Goal: Task Accomplishment & Management: Manage account settings

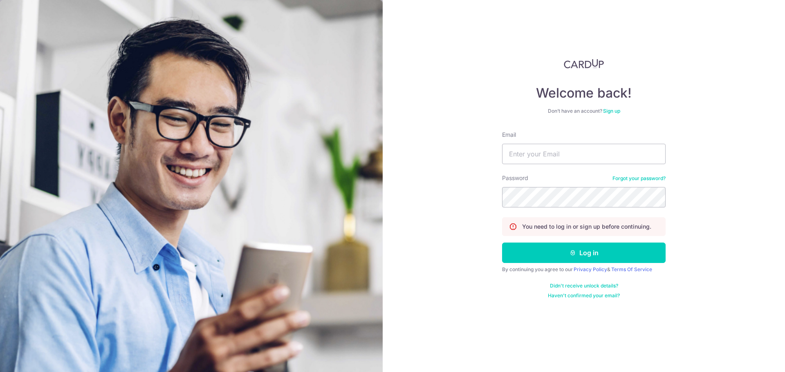
type input "[EMAIL_ADDRESS][DOMAIN_NAME]"
click at [502, 243] on button "Log in" at bounding box center [584, 253] width 164 height 20
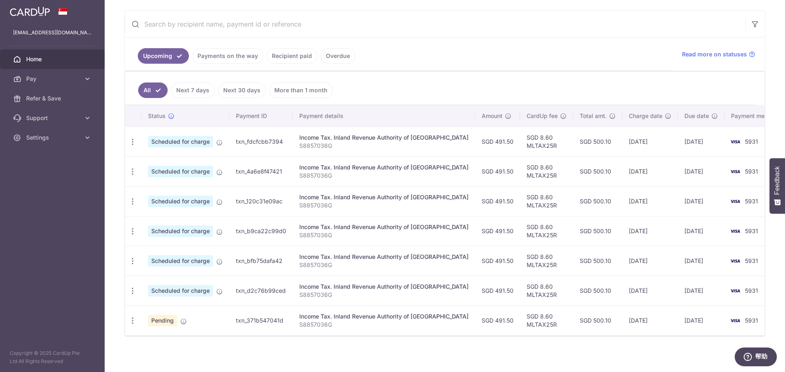
scroll to position [150, 0]
